Goal: Task Accomplishment & Management: Complete application form

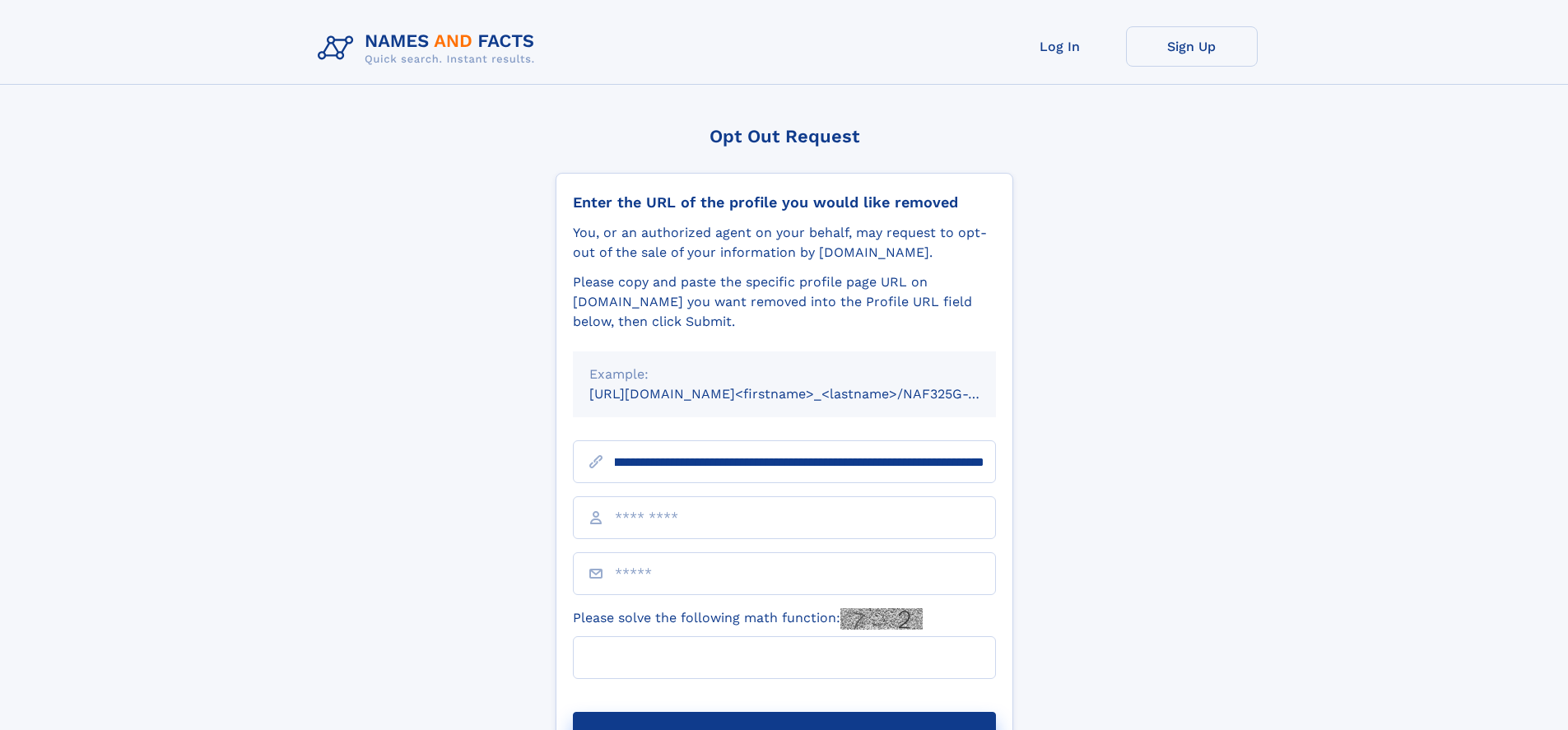
scroll to position [0, 177]
type input "**********"
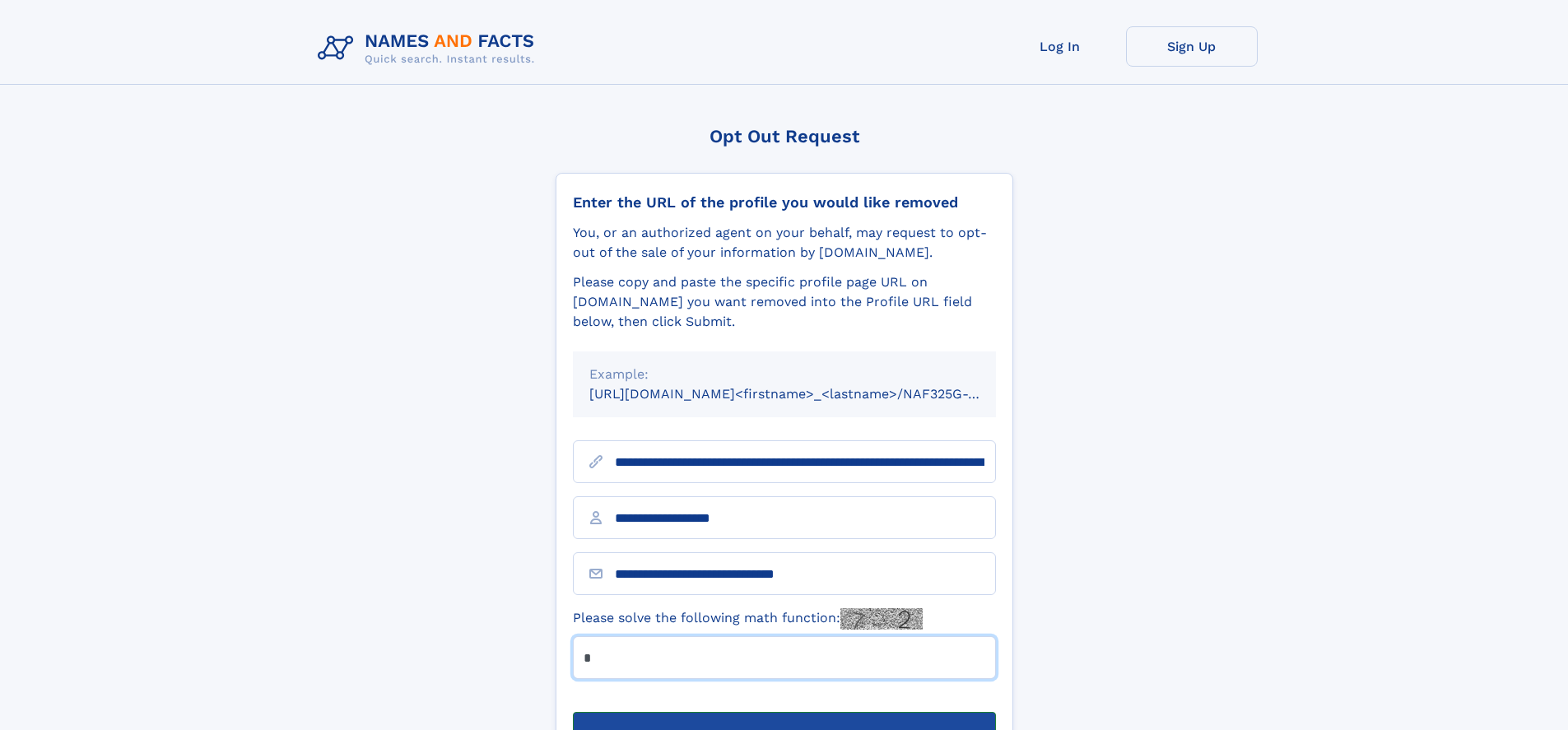
type input "*"
click at [784, 712] on button "Submit Opt Out Request" at bounding box center [784, 738] width 423 height 53
